Goal: Check status: Check status

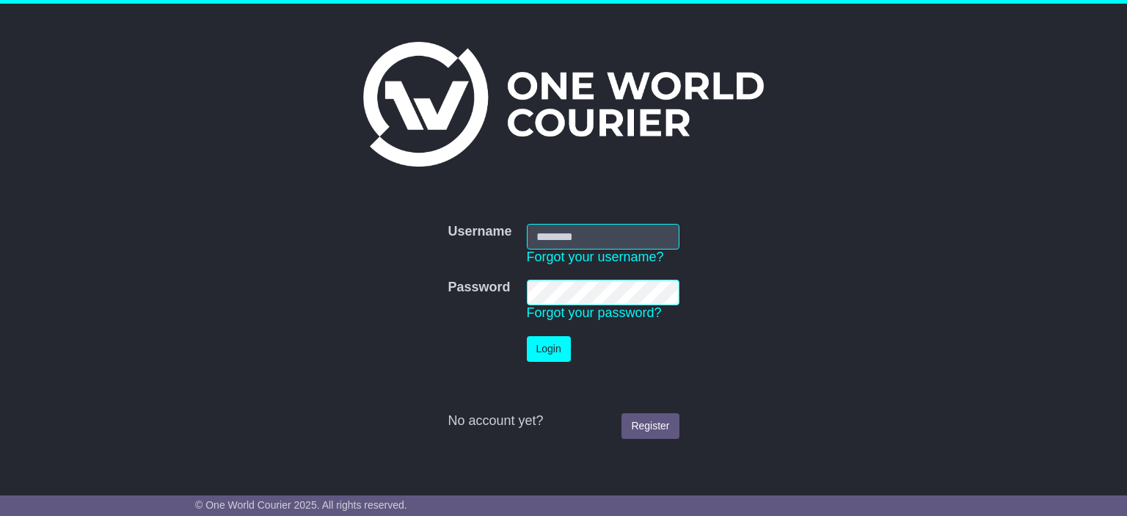
type input "**********"
click at [529, 332] on td "Login" at bounding box center [602, 349] width 167 height 40
click at [533, 351] on button "Login" at bounding box center [549, 349] width 44 height 26
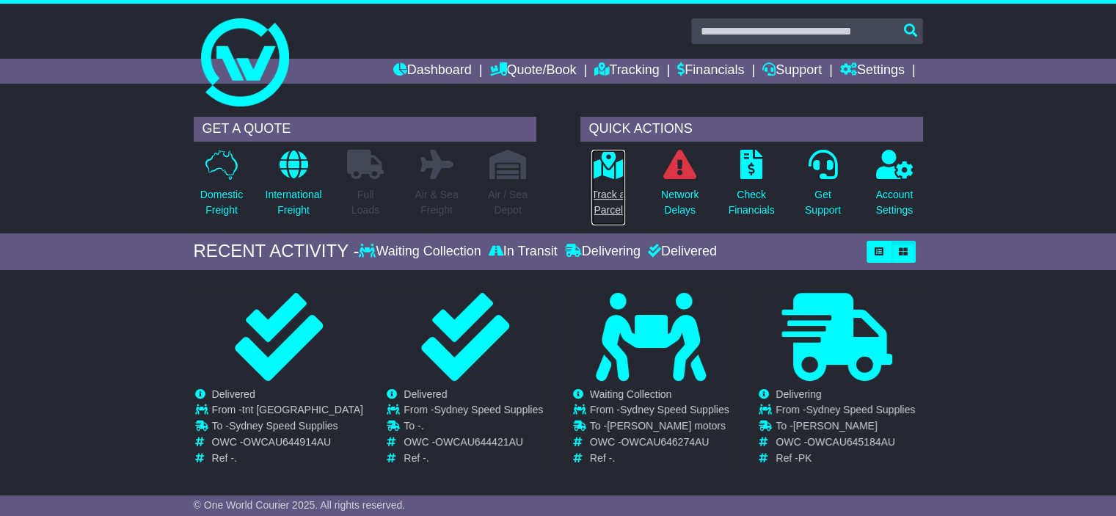
click at [609, 193] on p "Track a Parcel" at bounding box center [608, 202] width 34 height 31
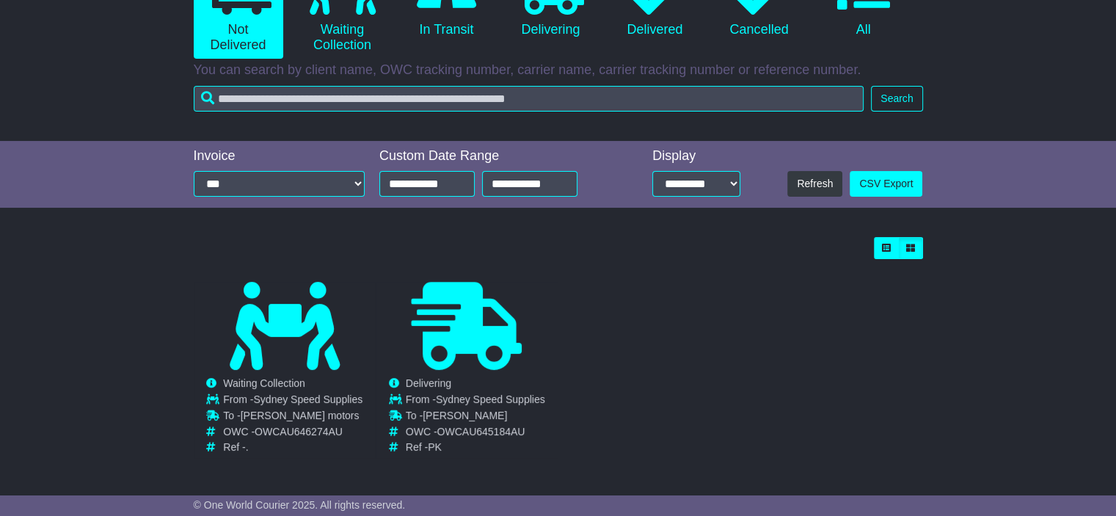
scroll to position [122, 0]
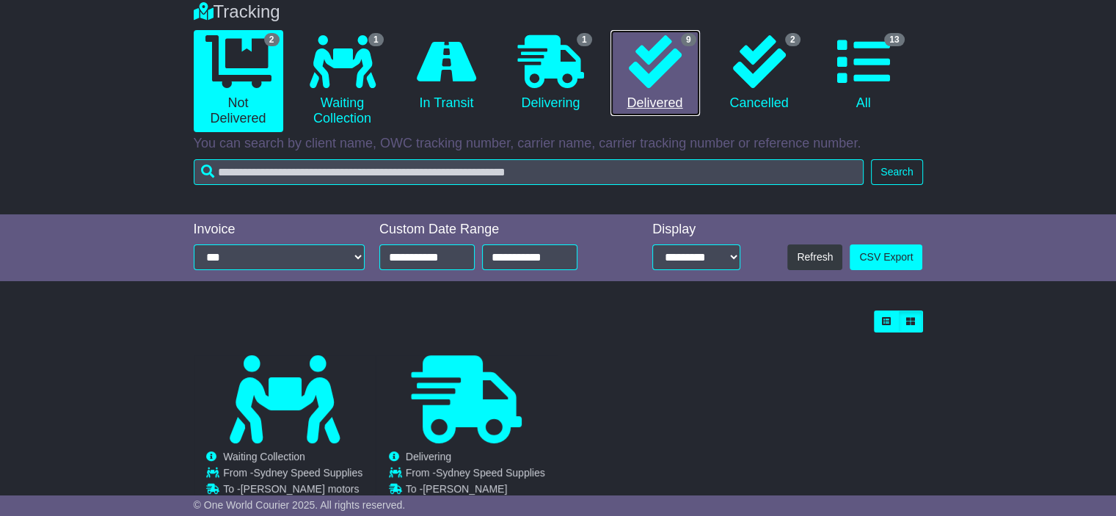
click at [650, 93] on link "9 Delivered" at bounding box center [654, 73] width 89 height 87
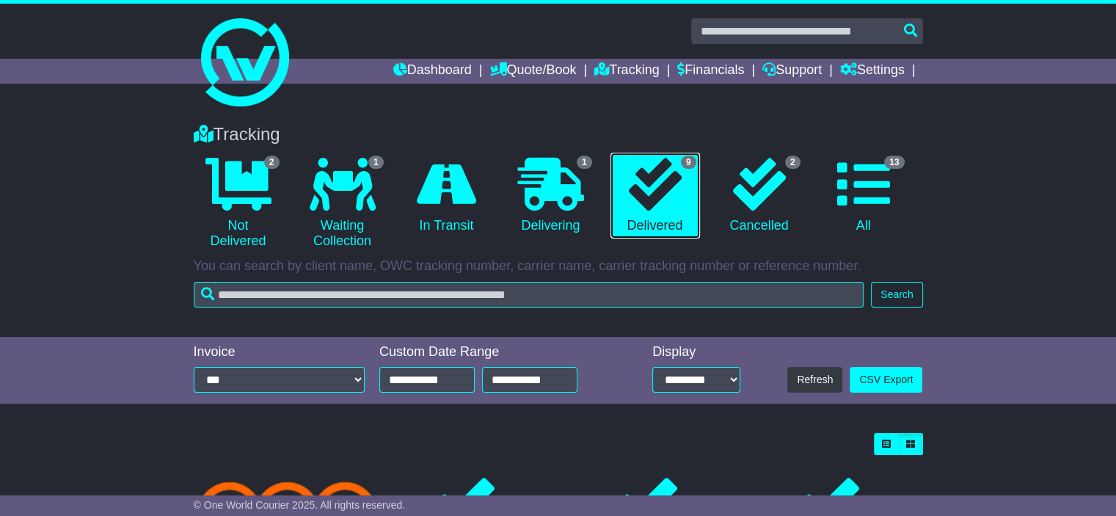
scroll to position [367, 0]
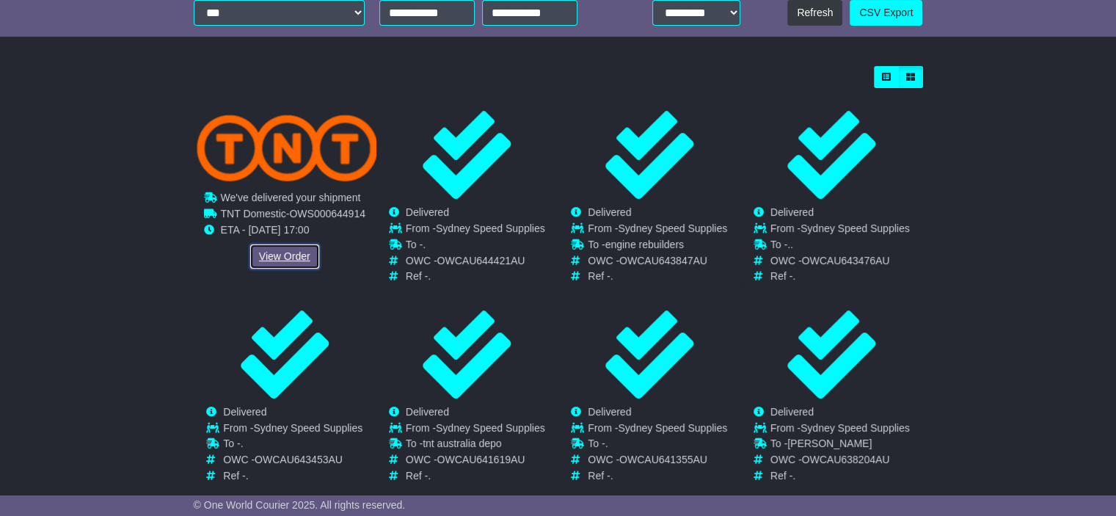
click at [271, 260] on link "View Order" at bounding box center [284, 257] width 70 height 26
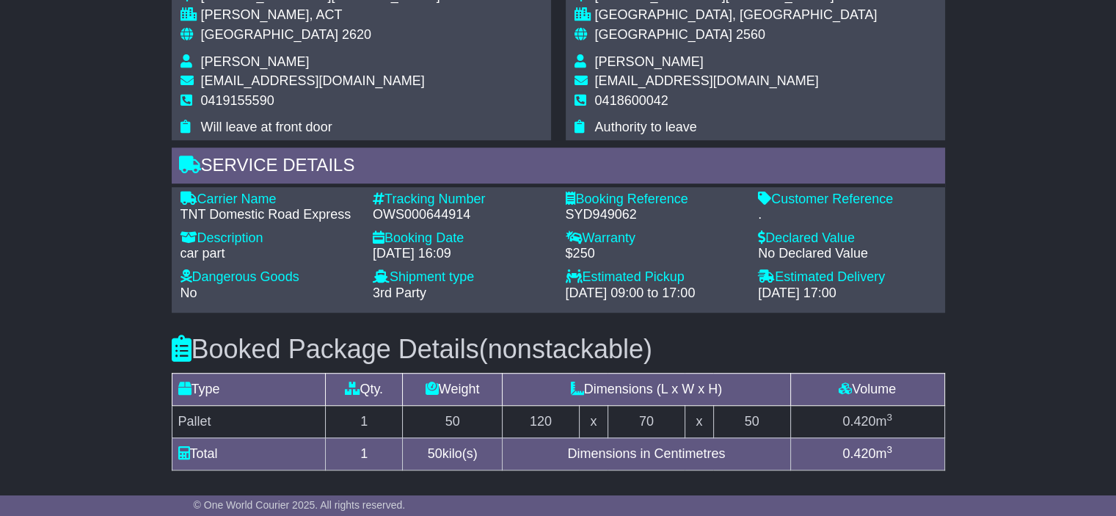
scroll to position [880, 0]
